Goal: Information Seeking & Learning: Learn about a topic

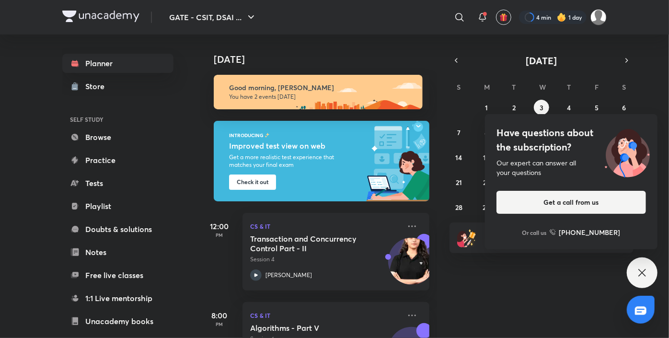
click at [638, 279] on div "Have questions about the subscription? Our expert can answer all your questions…" at bounding box center [642, 272] width 31 height 31
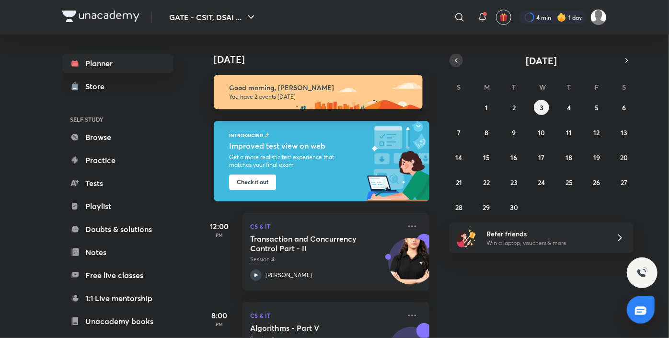
click at [454, 62] on icon "button" at bounding box center [457, 60] width 8 height 9
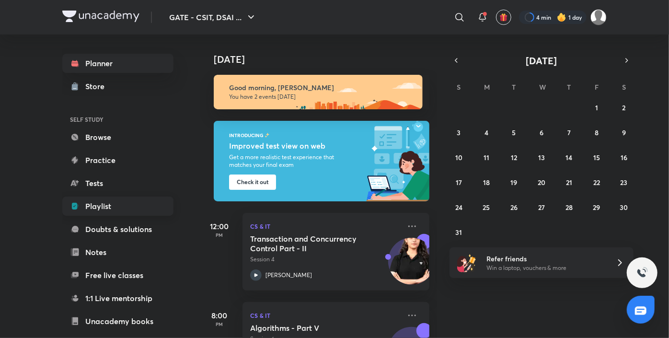
click at [110, 209] on link "Playlist" at bounding box center [117, 206] width 111 height 19
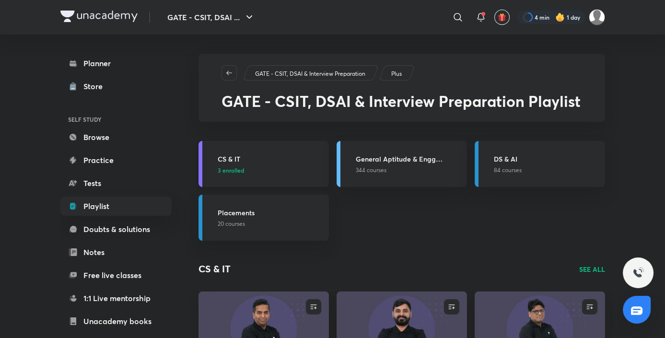
click at [262, 174] on p "3 enrolled" at bounding box center [270, 170] width 105 height 9
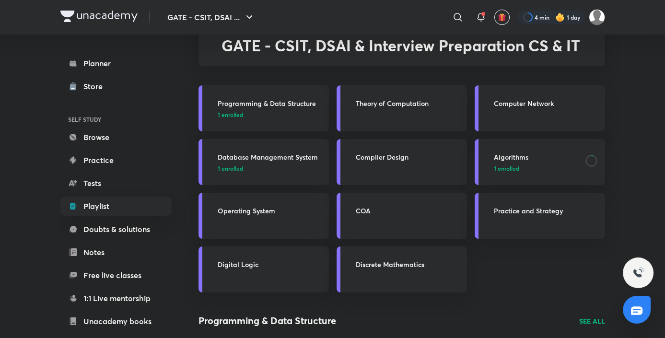
scroll to position [58, 0]
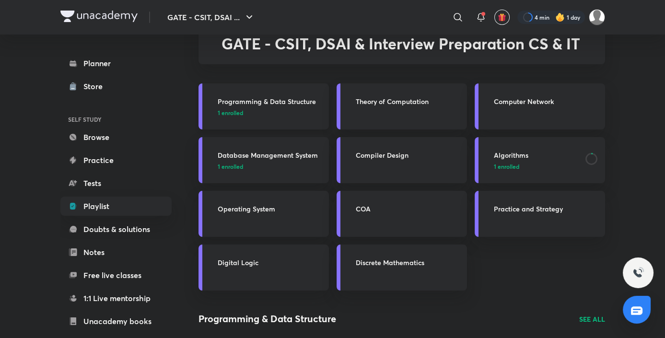
click at [270, 104] on h3 "Programming & Data Structure" at bounding box center [270, 101] width 105 height 10
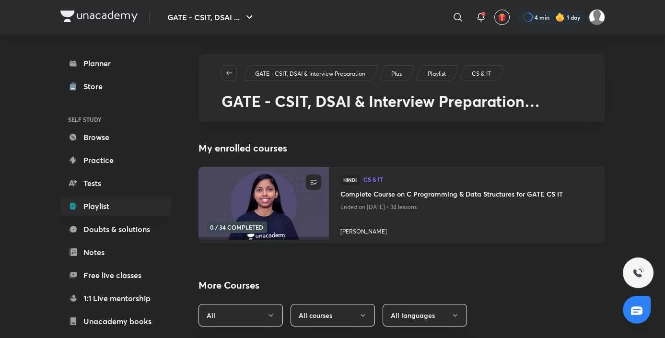
click at [277, 197] on img at bounding box center [263, 203] width 133 height 74
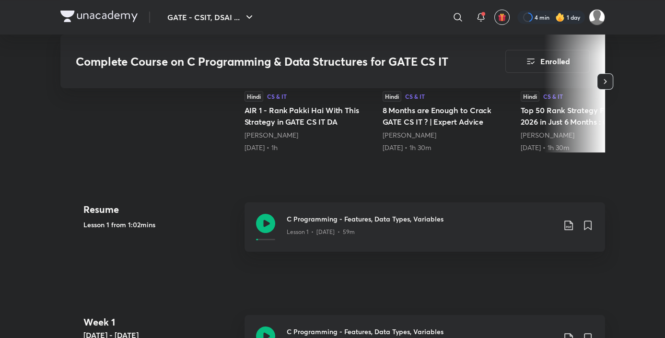
scroll to position [462, 0]
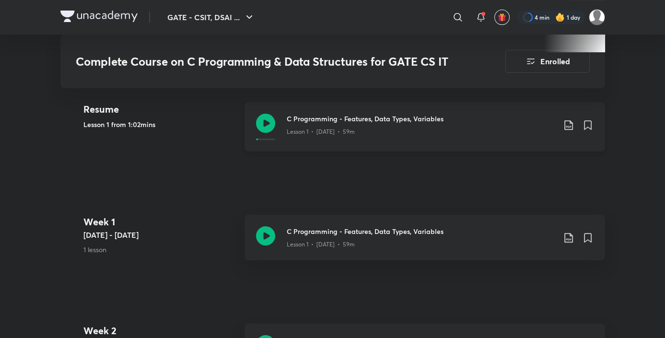
click at [262, 128] on icon at bounding box center [265, 123] width 19 height 19
